Goal: Navigation & Orientation: Find specific page/section

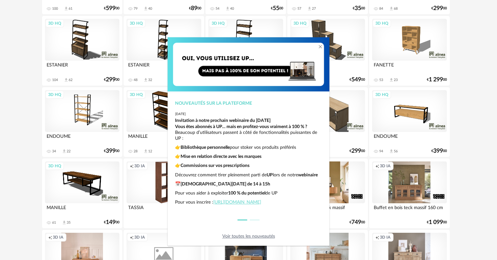
scroll to position [16, 0]
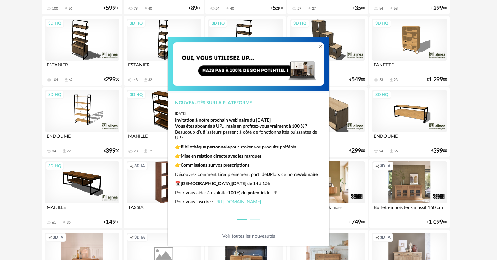
click at [256, 234] on link "Voir toutes les nouveautés" at bounding box center [248, 236] width 53 height 5
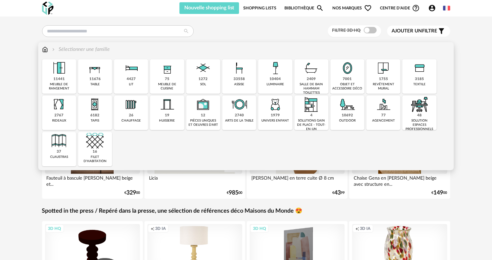
click at [381, 108] on img at bounding box center [383, 104] width 17 height 17
